Goal: Task Accomplishment & Management: Use online tool/utility

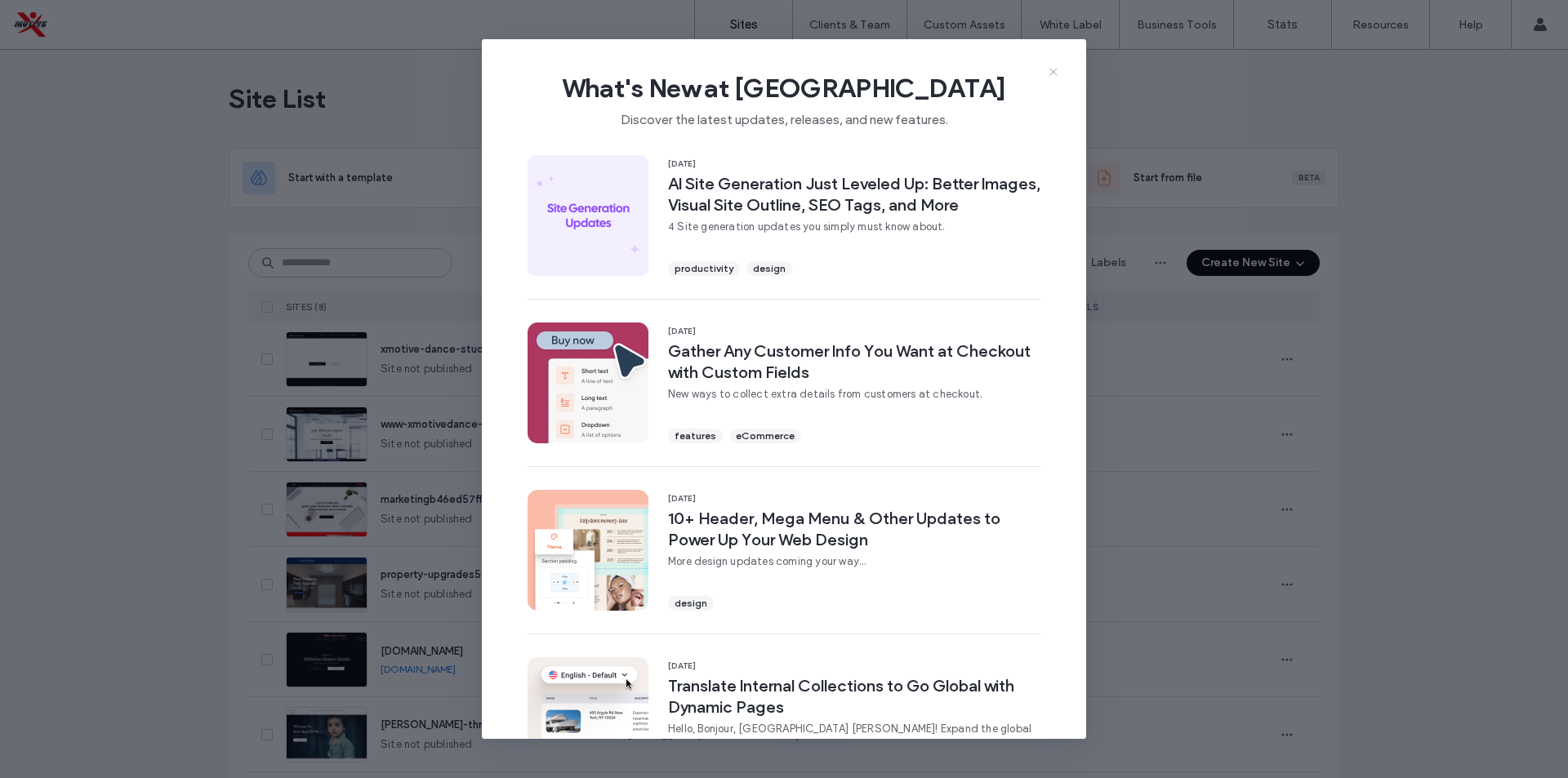
click at [1055, 71] on use at bounding box center [1053, 71] width 7 height 7
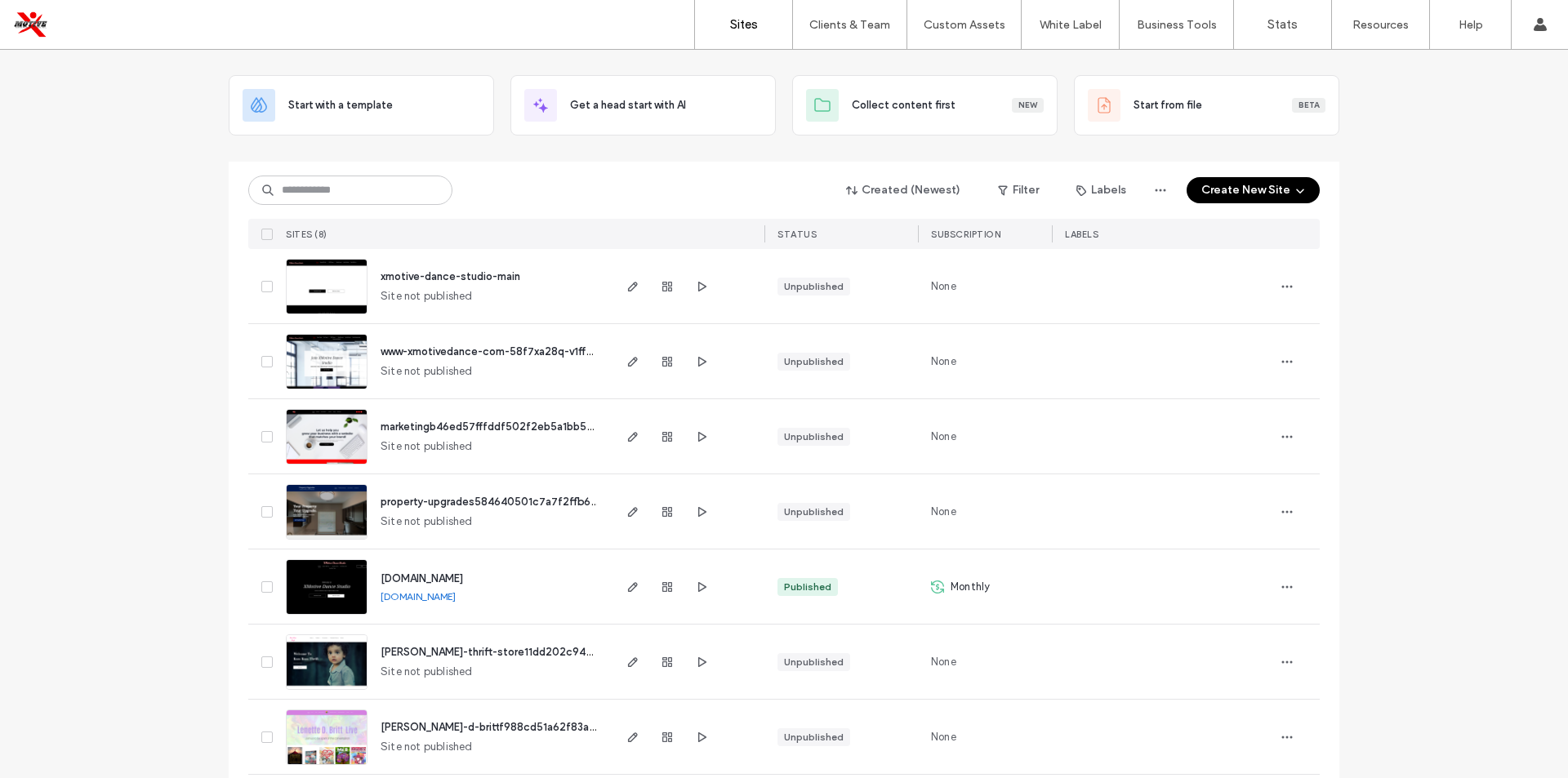
scroll to position [163, 0]
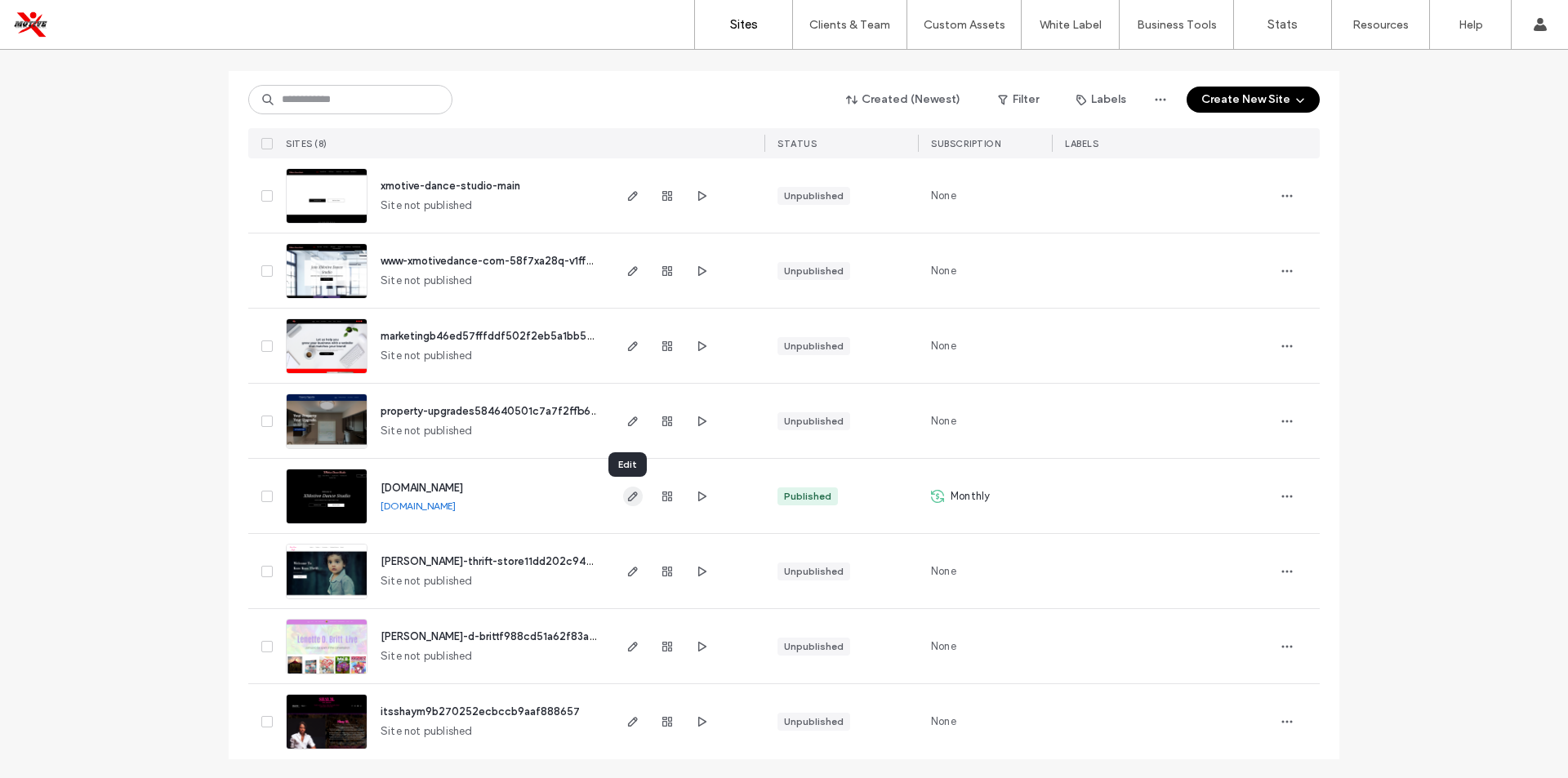
click at [627, 502] on icon "button" at bounding box center [633, 497] width 13 height 13
